Goal: Task Accomplishment & Management: Use online tool/utility

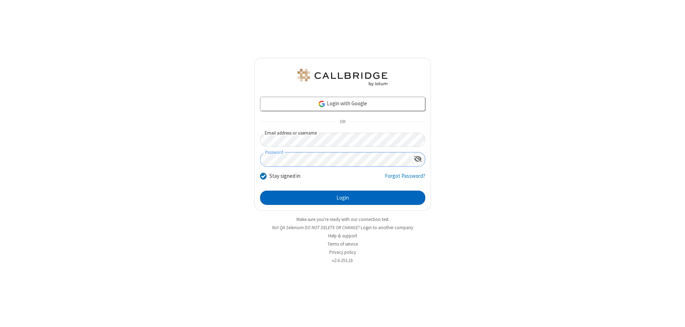
click at [343, 198] on button "Login" at bounding box center [342, 198] width 165 height 14
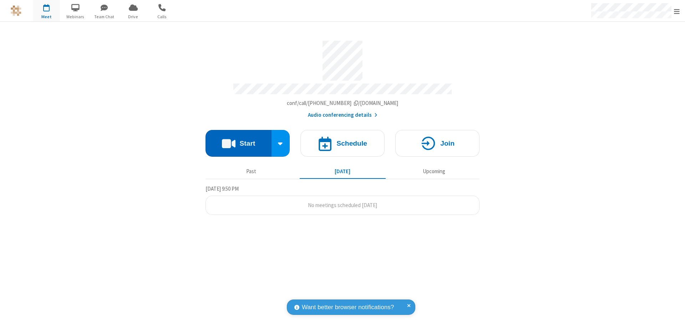
click at [238, 140] on button "Start" at bounding box center [239, 143] width 66 height 27
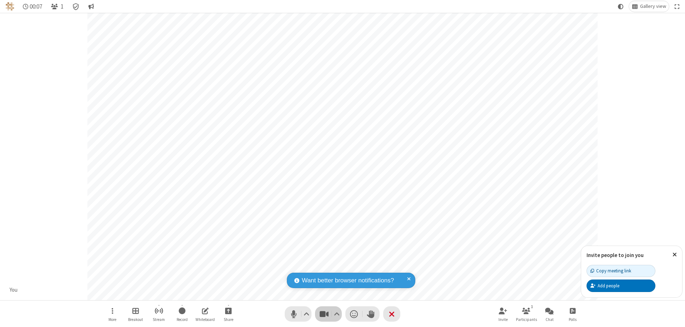
click at [324, 314] on span "Stop video (⌘+Shift+V)" at bounding box center [324, 314] width 11 height 10
click at [324, 314] on span "Start video (⌘+Shift+V)" at bounding box center [324, 314] width 11 height 10
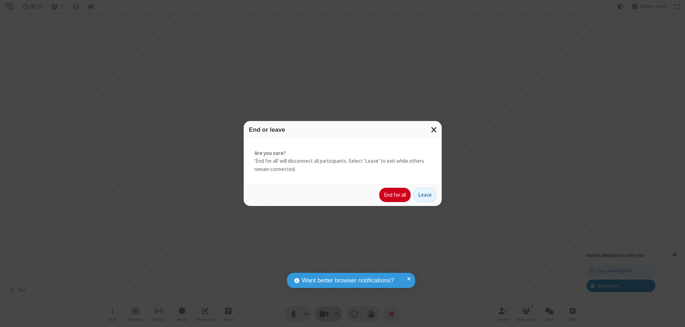
click at [396, 195] on button "End for all" at bounding box center [395, 195] width 31 height 14
